Goal: Task Accomplishment & Management: Use online tool/utility

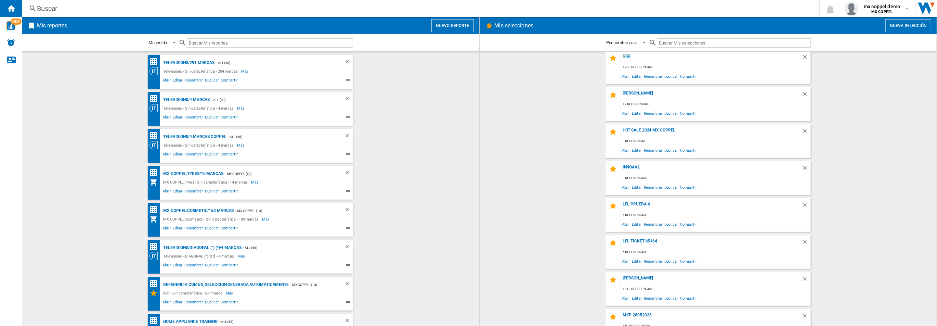
scroll to position [928, 0]
click at [907, 29] on button "Nueva selección" at bounding box center [908, 25] width 46 height 13
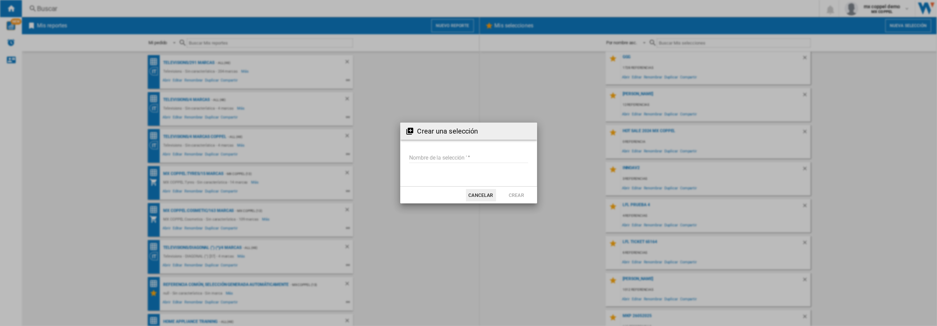
click at [491, 159] on input "Nombre de la selección '" at bounding box center [468, 158] width 119 height 10
type input "****"
click at [516, 199] on button "Crear" at bounding box center [516, 195] width 30 height 12
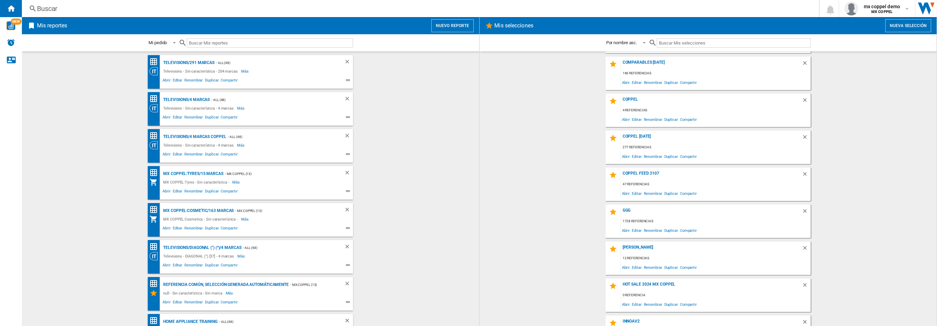
scroll to position [822, 0]
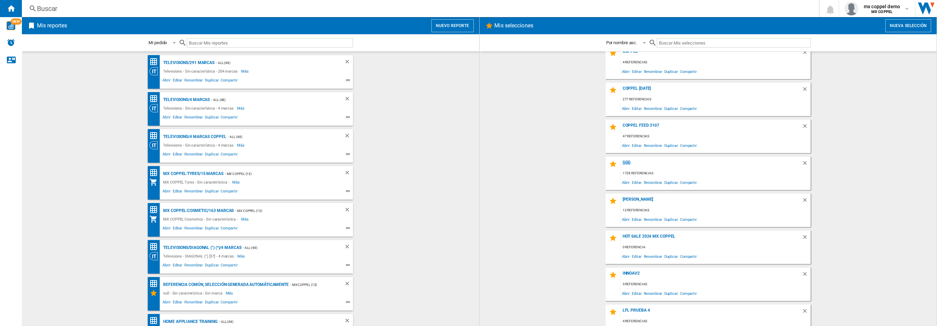
click at [626, 164] on div "ggg" at bounding box center [711, 164] width 181 height 9
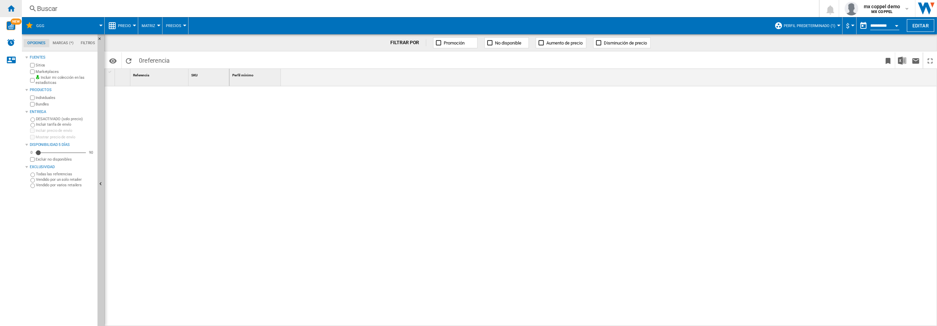
click at [12, 6] on ng-md-icon "Inicio" at bounding box center [11, 8] width 8 height 8
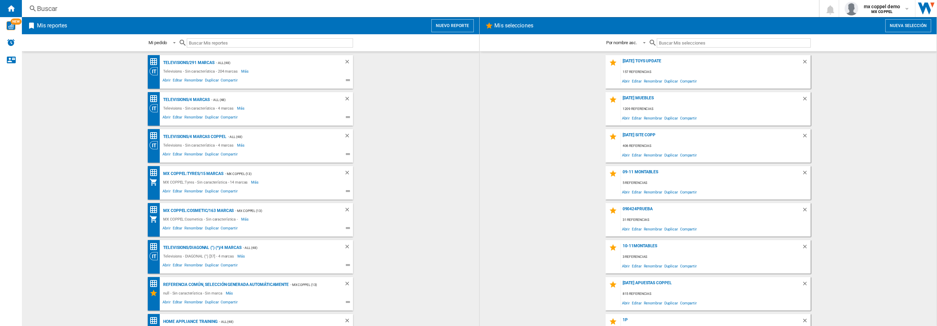
click at [908, 27] on button "Nueva selección" at bounding box center [908, 25] width 46 height 13
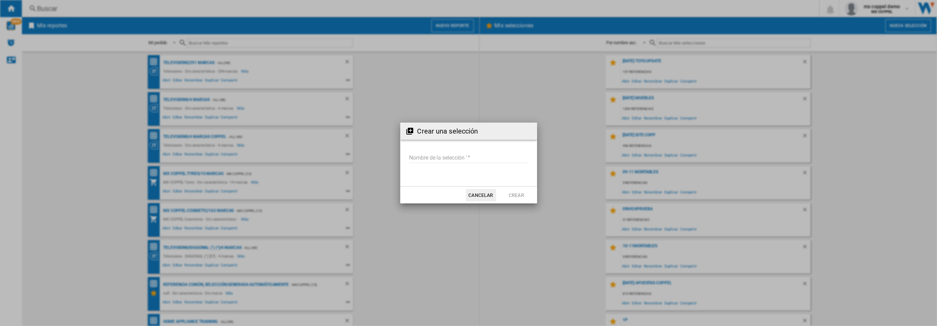
click at [472, 159] on input "Nombre de la selección '" at bounding box center [468, 158] width 119 height 10
type input "****"
click at [521, 193] on button "Crear" at bounding box center [516, 195] width 30 height 12
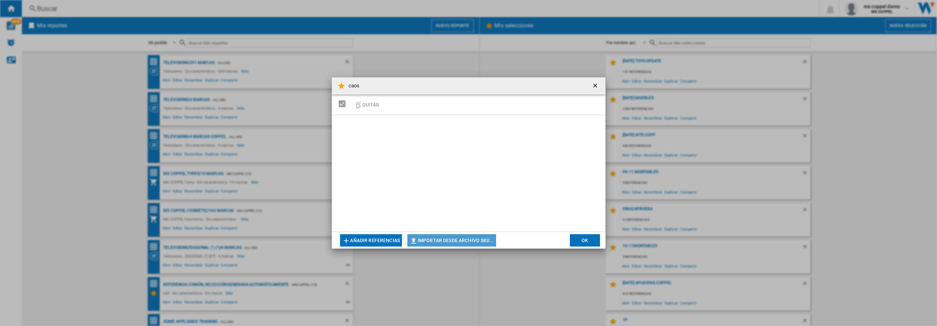
click at [464, 243] on button "Importar desde archivo SKU..." at bounding box center [451, 240] width 89 height 12
type input "**********"
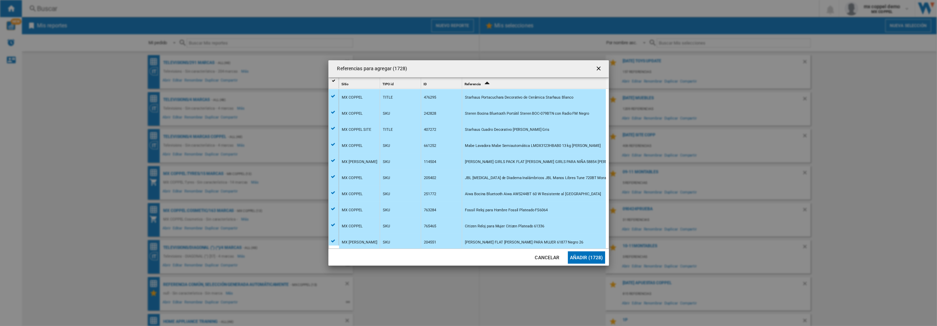
click at [592, 254] on button "Añadir (1728)" at bounding box center [586, 257] width 37 height 12
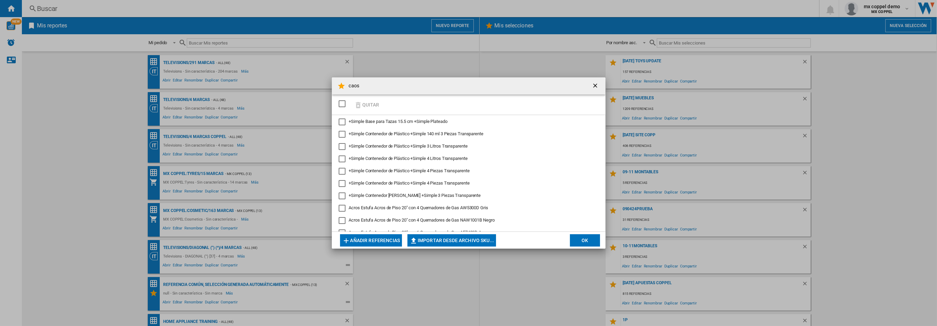
click at [579, 238] on button "OK" at bounding box center [585, 240] width 30 height 12
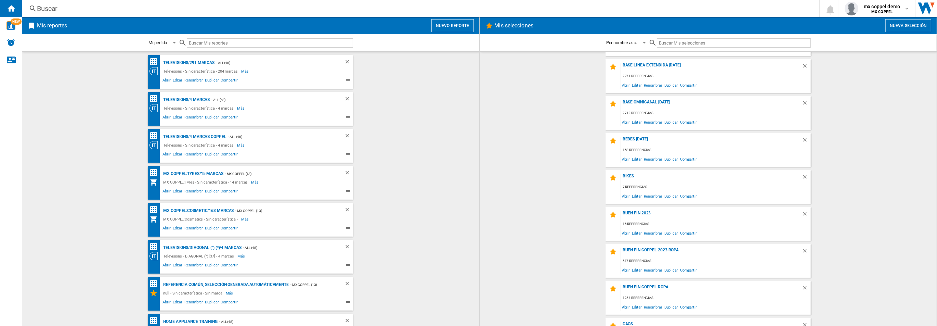
scroll to position [552, 0]
click at [627, 285] on div "caos" at bounding box center [711, 286] width 181 height 9
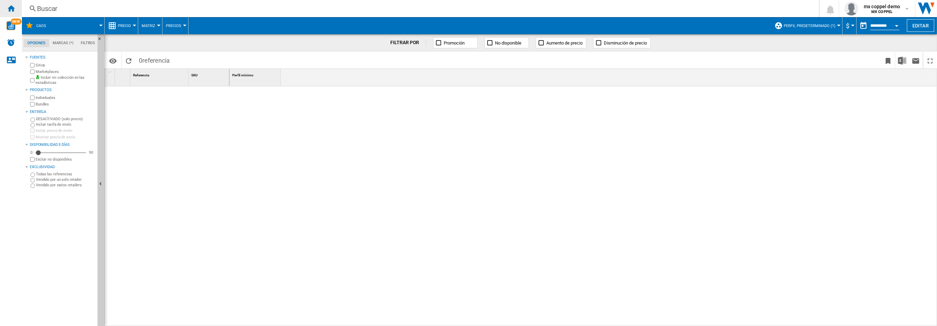
click at [20, 12] on div "Inicio" at bounding box center [11, 8] width 22 height 17
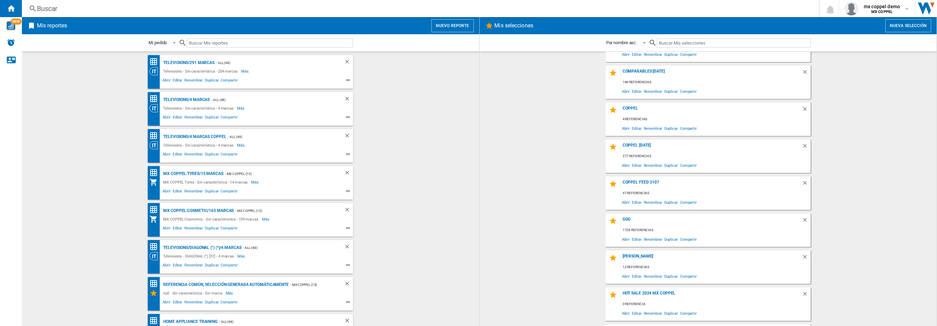
scroll to position [798, 0]
